Goal: Transaction & Acquisition: Purchase product/service

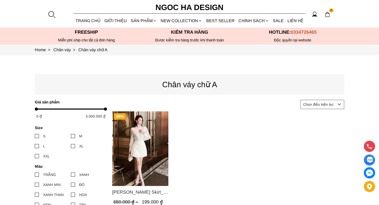
click at [149, 155] on img "Product image - Lisa Skirt_ Chân Váy A Ren Hoa CV125" at bounding box center [140, 149] width 56 height 75
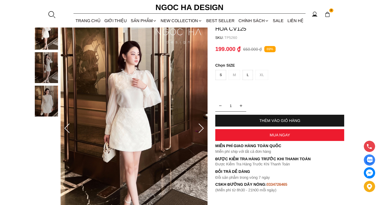
scroll to position [43, 0]
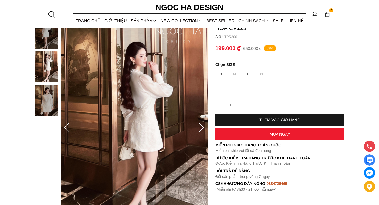
click at [200, 125] on icon at bounding box center [201, 128] width 10 height 10
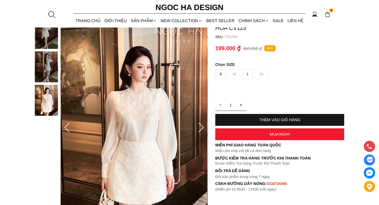
click at [200, 125] on icon at bounding box center [201, 128] width 10 height 10
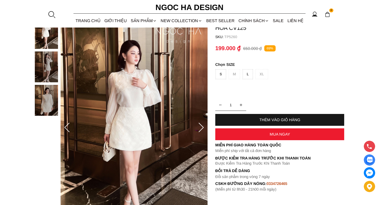
click at [200, 125] on icon at bounding box center [201, 128] width 10 height 10
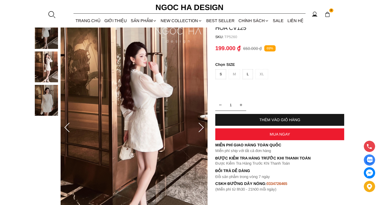
click at [200, 125] on icon at bounding box center [201, 128] width 10 height 10
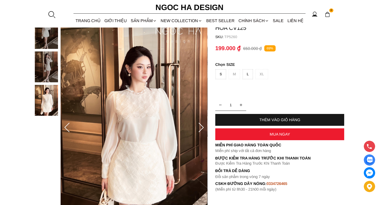
click at [200, 125] on icon at bounding box center [201, 128] width 10 height 10
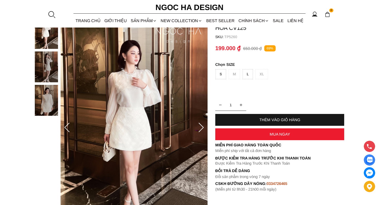
click at [200, 125] on icon at bounding box center [201, 128] width 10 height 10
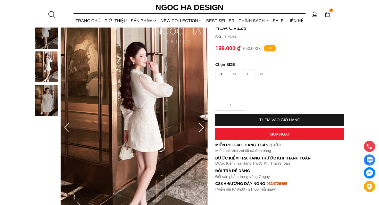
click at [200, 125] on icon at bounding box center [201, 128] width 10 height 10
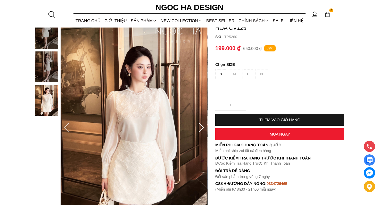
click at [200, 125] on icon at bounding box center [201, 128] width 10 height 10
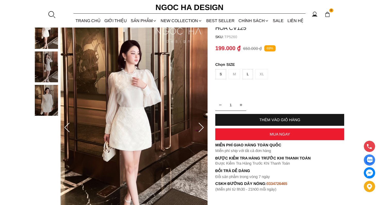
click at [200, 125] on icon at bounding box center [201, 128] width 10 height 10
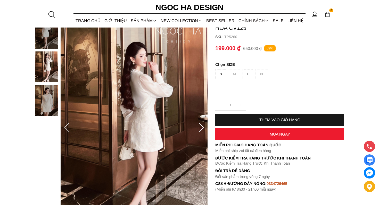
click at [200, 125] on icon at bounding box center [201, 128] width 10 height 10
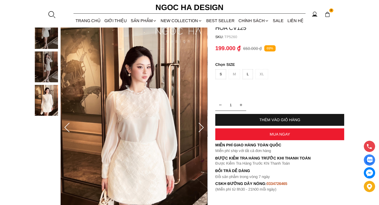
click at [200, 125] on icon at bounding box center [201, 128] width 10 height 10
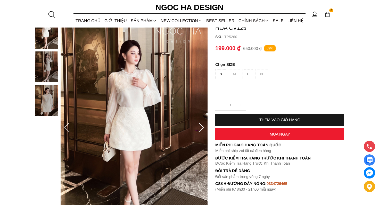
click at [200, 125] on icon at bounding box center [201, 128] width 10 height 10
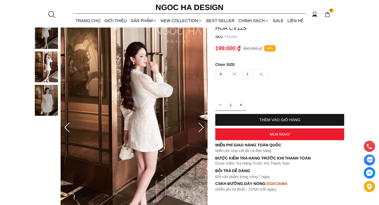
click at [200, 125] on icon at bounding box center [201, 128] width 10 height 10
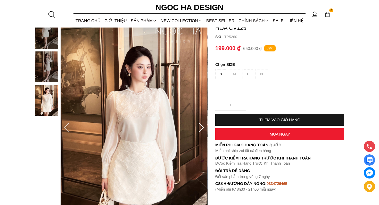
scroll to position [56, 0]
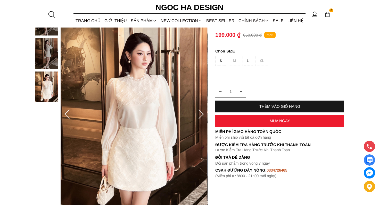
click at [200, 111] on icon at bounding box center [201, 114] width 10 height 10
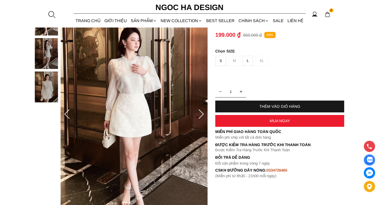
click at [200, 111] on icon at bounding box center [201, 114] width 10 height 10
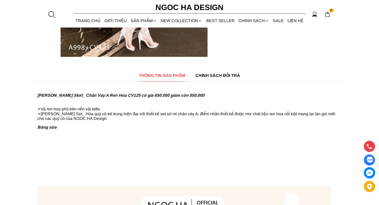
scroll to position [0, 0]
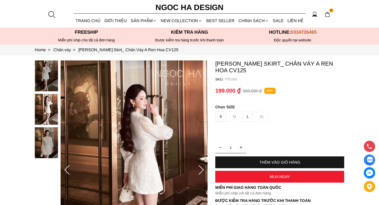
click at [267, 171] on div "MUA NGAY" at bounding box center [279, 177] width 129 height 12
click at [223, 112] on div "S" at bounding box center [220, 117] width 11 height 10
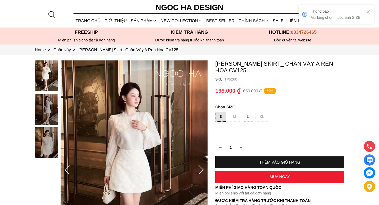
click at [223, 112] on div "S" at bounding box center [220, 117] width 11 height 10
click at [257, 175] on div "MUA NGAY" at bounding box center [279, 177] width 129 height 4
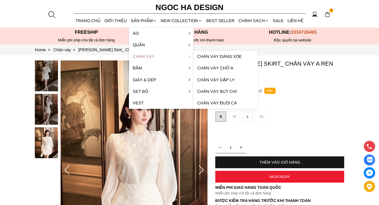
click at [147, 55] on link "Chân váy" at bounding box center [161, 57] width 64 height 12
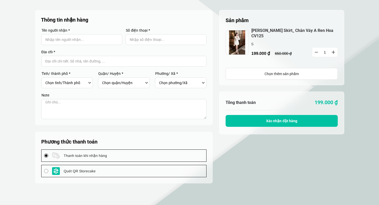
click at [95, 156] on span "Thanh toán khi nhận hàng" at bounding box center [85, 156] width 43 height 6
click at [48, 156] on input "Thanh toán khi nhận hàng" at bounding box center [46, 156] width 4 height 4
click at [69, 41] on input "Input Nhập tên người nhận..." at bounding box center [81, 39] width 81 height 11
click at [243, 41] on img at bounding box center [236, 42] width 23 height 25
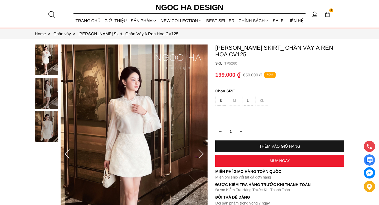
scroll to position [17, 0]
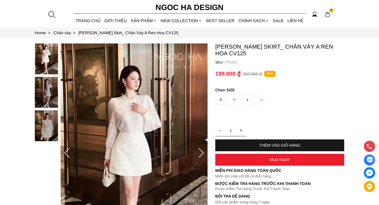
click at [203, 136] on img at bounding box center [134, 154] width 147 height 220
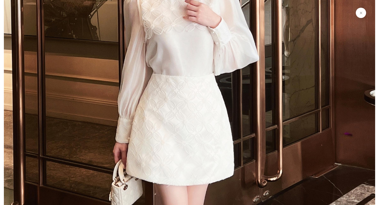
scroll to position [151, 0]
click at [363, 13] on button at bounding box center [361, 13] width 10 height 10
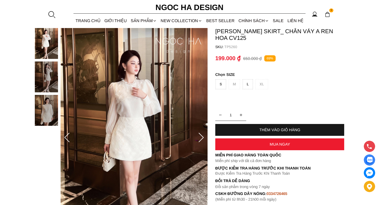
scroll to position [34, 0]
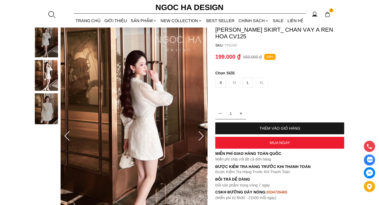
click at [199, 127] on div at bounding box center [201, 136] width 10 height 21
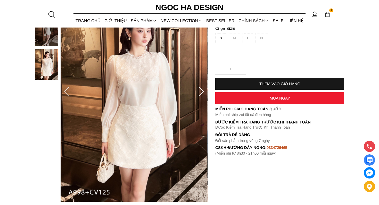
scroll to position [94, 0]
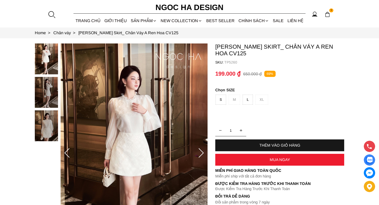
scroll to position [21, 0]
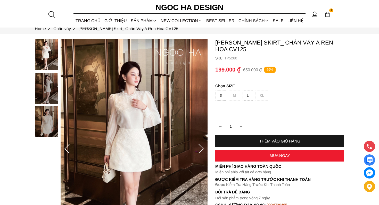
click at [252, 154] on div "MUA NGAY" at bounding box center [279, 156] width 129 height 4
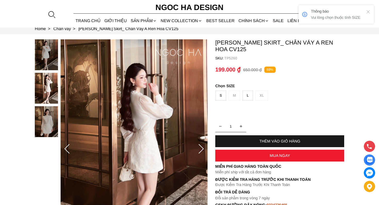
click at [224, 91] on div "S" at bounding box center [220, 96] width 11 height 10
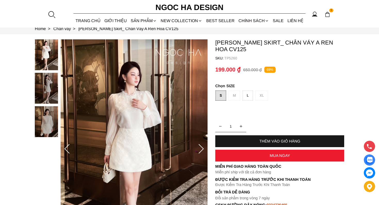
click at [233, 91] on div "S M L XL" at bounding box center [279, 97] width 129 height 13
click at [249, 150] on div "MUA NGAY" at bounding box center [279, 156] width 129 height 12
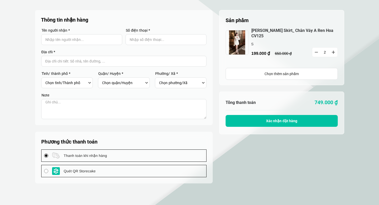
click at [80, 39] on input "Input Nhập tên người nhận..." at bounding box center [81, 39] width 81 height 11
type input "[PERSON_NAME]"
type input "0336951693"
select select "401"
click at [96, 61] on input "Input address with auto completion" at bounding box center [123, 61] width 165 height 11
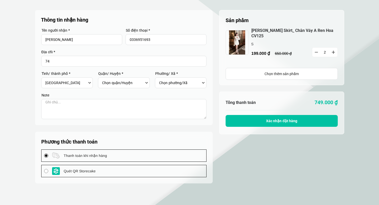
type input "7"
type input "Số nhà 74/8 Ngõ 136 Đường Cầu Diễn"
click at [89, 79] on div "Chọn tỉnh/Thành phố Hà Nội Hồ Chí Minh An Giang Bà Rịa-Vũng Tàu Bắc Giang Bắc K…" at bounding box center [68, 83] width 47 height 9
click at [90, 84] on div "Chọn tỉnh/Thành phố Hà Nội Hồ Chí Minh An Giang Bà Rịa-Vũng Tàu Bắc Giang Bắc K…" at bounding box center [68, 83] width 47 height 9
click at [74, 83] on select "Chọn tỉnh/Thành phố Hà Nội Hồ Chí Minh An Giang Bà Rịa-Vũng Tàu Bắc Giang Bắc K…" at bounding box center [65, 83] width 41 height 9
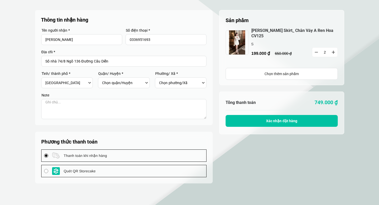
select select "101"
click at [45, 79] on select "Chọn tỉnh/Thành phố Hà Nội Hồ Chí Minh An Giang Bà Rịa-Vũng Tàu Bắc Giang Bắc K…" at bounding box center [65, 83] width 41 height 9
click at [118, 79] on select "Chọn quận/Huyện Huyện Ba Vì Huyện Chương Mỹ Huyện Đan Phượng Huyện Đông Anh Huy…" at bounding box center [122, 83] width 41 height 9
select select "10155"
click at [102, 79] on select "Chọn quận/Huyện Huyện Ba Vì Huyện Chương Mỹ Huyện Đan Phượng Huyện Đông Anh Huy…" at bounding box center [122, 83] width 41 height 9
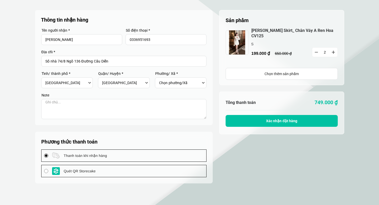
click at [173, 85] on select "Chọn phường/Xã Phường Cổ Nhuế 1 Phường Cổ Nhuế 2 Phường Đông Ngạc Phường Đức Th…" at bounding box center [179, 83] width 41 height 9
select select "1015509"
click at [159, 79] on select "Chọn phường/Xã Phường Cổ Nhuế 1 Phường Cổ Nhuế 2 Phường Đông Ngạc Phường Đức Th…" at bounding box center [179, 83] width 41 height 9
click at [103, 111] on textarea at bounding box center [123, 109] width 165 height 20
type textarea "D"
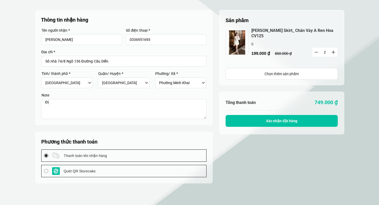
type textarea "Đ"
click at [89, 156] on span "Thanh toán khi nhận hàng" at bounding box center [85, 156] width 43 height 6
click at [48, 156] on input "Thanh toán khi nhận hàng" at bounding box center [46, 156] width 4 height 4
click at [89, 156] on span "Thanh toán khi nhận hàng" at bounding box center [85, 156] width 43 height 6
click at [48, 156] on input "Thanh toán khi nhận hàng" at bounding box center [46, 156] width 4 height 4
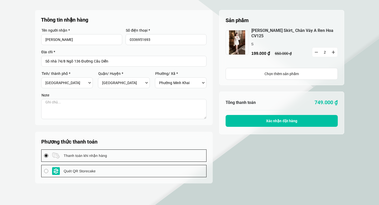
click at [44, 168] on div "Quét QR Storecake" at bounding box center [123, 171] width 165 height 12
click at [44, 169] on input "Quét QR Storecake" at bounding box center [46, 171] width 4 height 4
radio input "true"
click at [47, 158] on div "Thanh toán khi nhận hàng" at bounding box center [123, 156] width 165 height 12
click at [47, 158] on input "Thanh toán khi nhận hàng" at bounding box center [46, 156] width 4 height 4
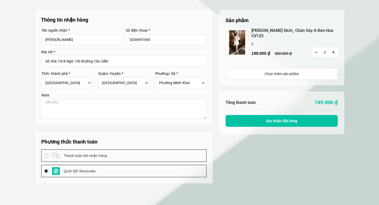
radio input "true"
click at [314, 49] on button "button" at bounding box center [316, 52] width 8 height 9
type input "1"
click at [336, 48] on button "button" at bounding box center [333, 52] width 8 height 9
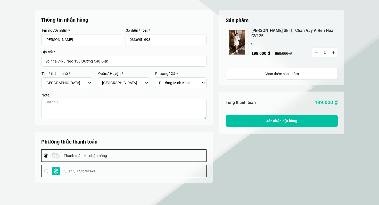
click at [335, 48] on button "button" at bounding box center [333, 52] width 8 height 9
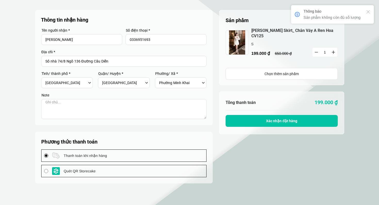
click at [279, 71] on div "Chọn thêm sản phẩm" at bounding box center [282, 74] width 112 height 6
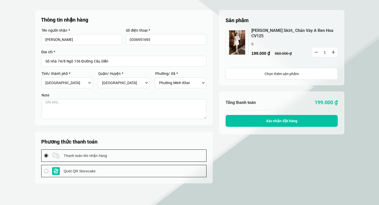
click at [261, 115] on button "Xác nhận đặt hàng" at bounding box center [281, 121] width 112 height 12
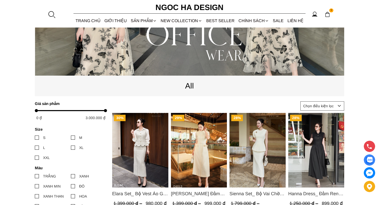
scroll to position [190, 0]
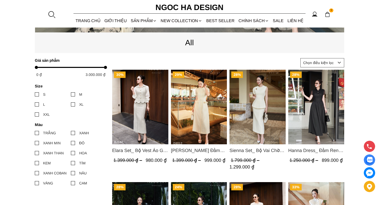
click at [204, 104] on img "Product image - Catherine Dress_ Đầm Ren Đính Hoa Túi Màu Kem D1012" at bounding box center [199, 107] width 56 height 75
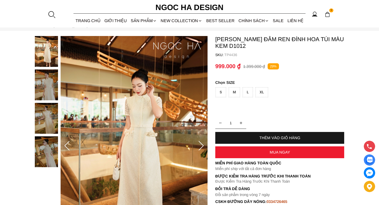
scroll to position [28, 0]
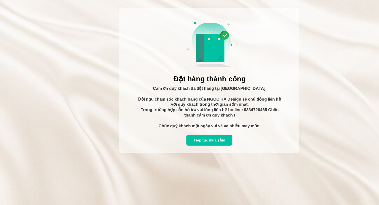
click at [256, 110] on span "Đội ngũ chăm sóc khách hàng của NGOC HA Design sẽ chủ động liên hệ với quý khác…" at bounding box center [210, 107] width 144 height 20
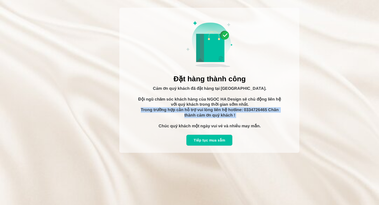
click at [213, 136] on div "Tiếp tục mua sắm" at bounding box center [209, 140] width 46 height 11
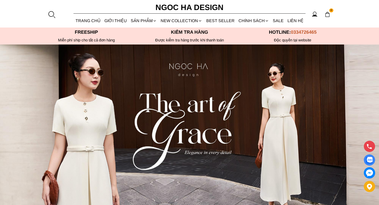
click at [327, 13] on img at bounding box center [327, 15] width 6 height 6
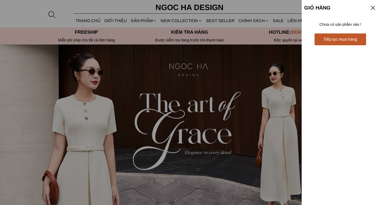
click at [288, 21] on div at bounding box center [189, 102] width 379 height 205
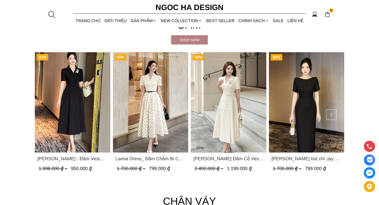
scroll to position [905, 0]
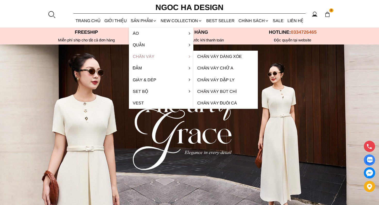
click at [144, 54] on link "Chân váy" at bounding box center [161, 57] width 64 height 12
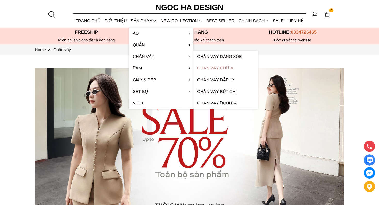
click at [231, 68] on link "Chân váy chữ A" at bounding box center [225, 68] width 64 height 12
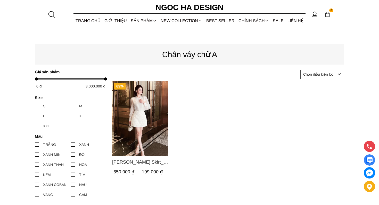
scroll to position [58, 0]
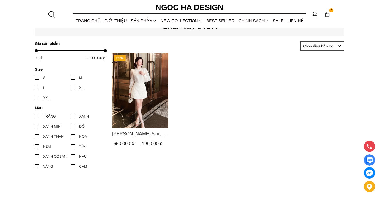
click at [138, 112] on img "Product image - Lisa Skirt_ Chân Váy A Ren Hoa CV125" at bounding box center [140, 90] width 56 height 75
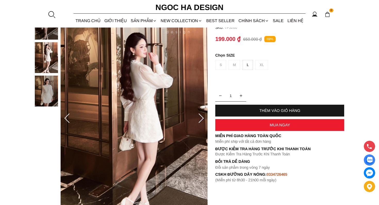
scroll to position [57, 0]
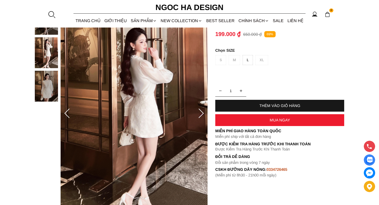
click at [199, 108] on div at bounding box center [201, 114] width 10 height 21
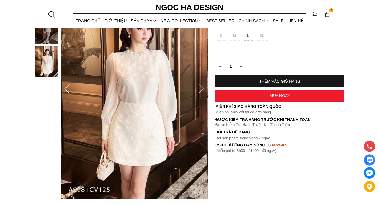
scroll to position [83, 0]
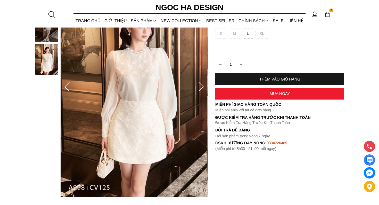
click at [200, 92] on icon at bounding box center [201, 87] width 10 height 10
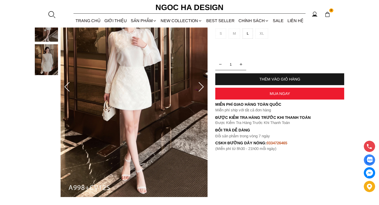
click at [200, 92] on icon at bounding box center [201, 87] width 10 height 10
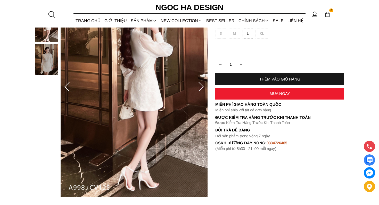
click at [200, 92] on icon at bounding box center [201, 87] width 10 height 10
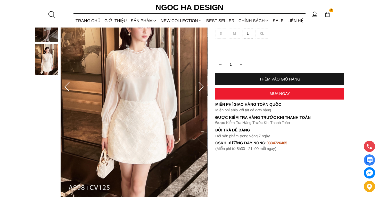
scroll to position [61, 0]
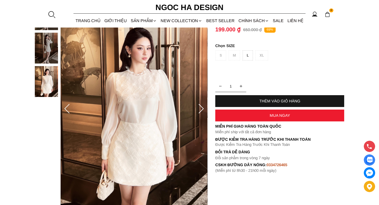
click at [199, 107] on icon at bounding box center [201, 109] width 10 height 10
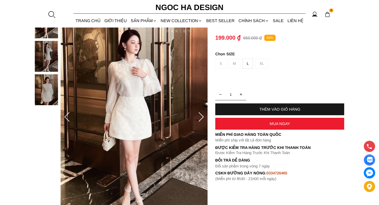
scroll to position [52, 0]
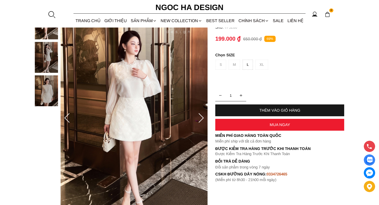
click at [219, 60] on div "S M L XL" at bounding box center [279, 66] width 129 height 13
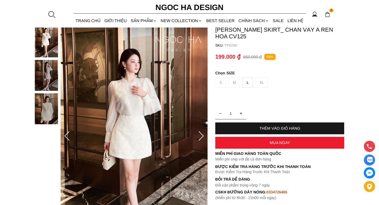
scroll to position [31, 0]
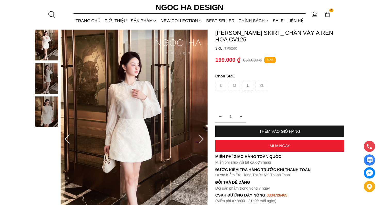
click at [271, 57] on p "69%" at bounding box center [269, 60] width 11 height 6
click at [201, 132] on div at bounding box center [201, 139] width 10 height 21
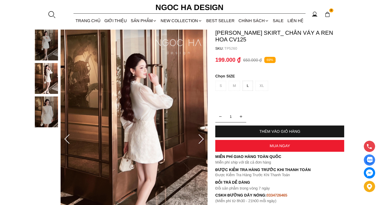
click at [201, 132] on div at bounding box center [201, 139] width 10 height 21
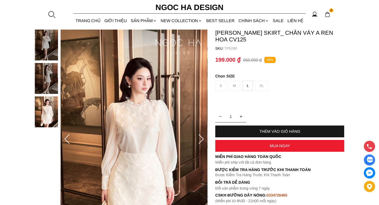
click at [201, 132] on div at bounding box center [201, 139] width 10 height 21
